Goal: Navigation & Orientation: Find specific page/section

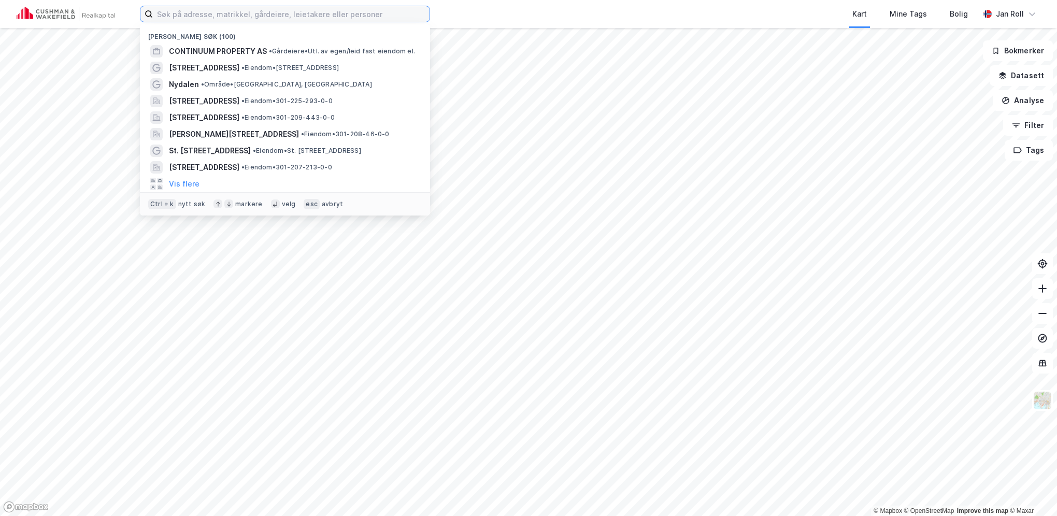
click at [370, 12] on input at bounding box center [291, 14] width 277 height 16
paste input "Nedre Slottsgate 4e"
type input "Nedre Slottsgate 4e"
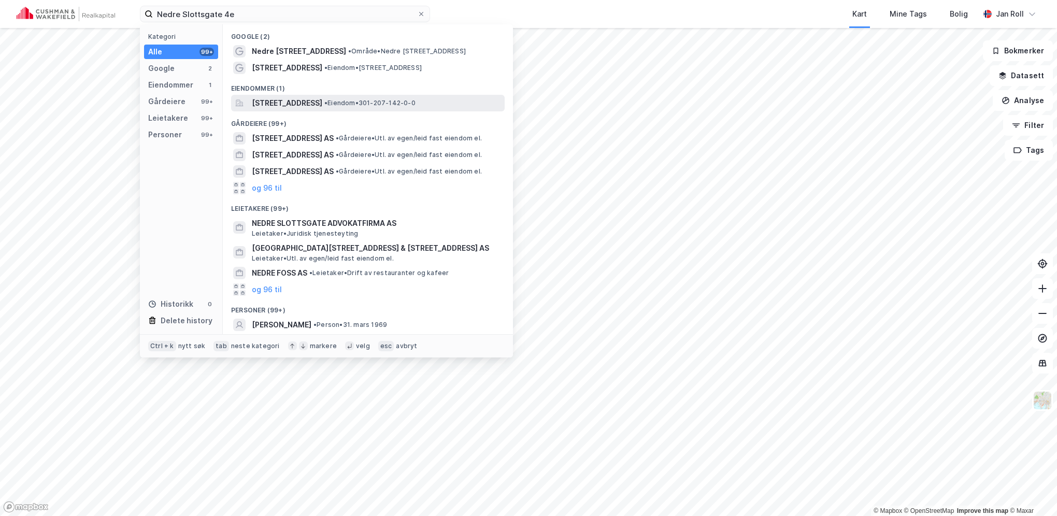
click at [322, 97] on span "[STREET_ADDRESS]" at bounding box center [287, 103] width 70 height 12
